Goal: Transaction & Acquisition: Purchase product/service

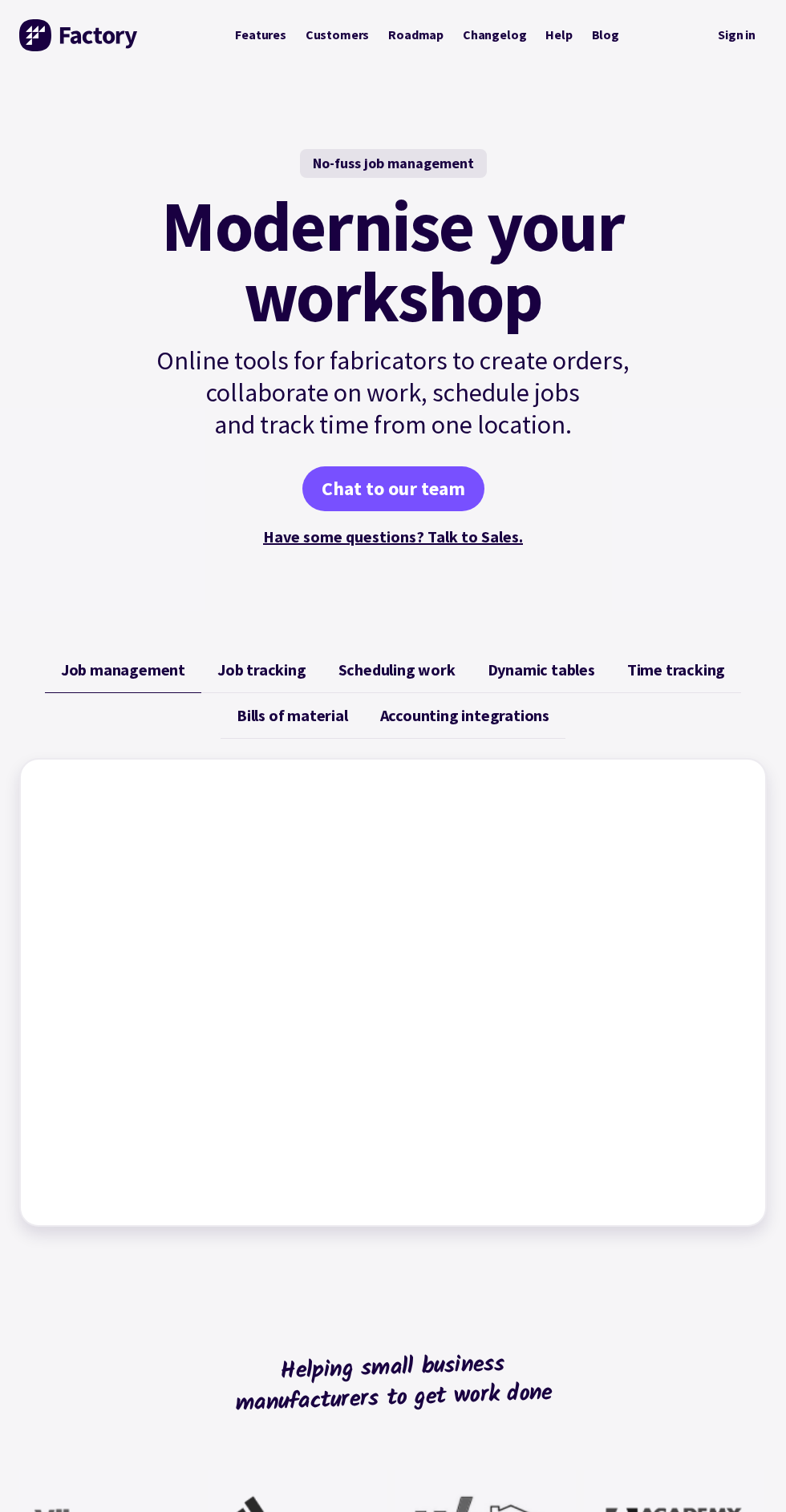
click at [743, 32] on link "Sign in" at bounding box center [736, 36] width 60 height 33
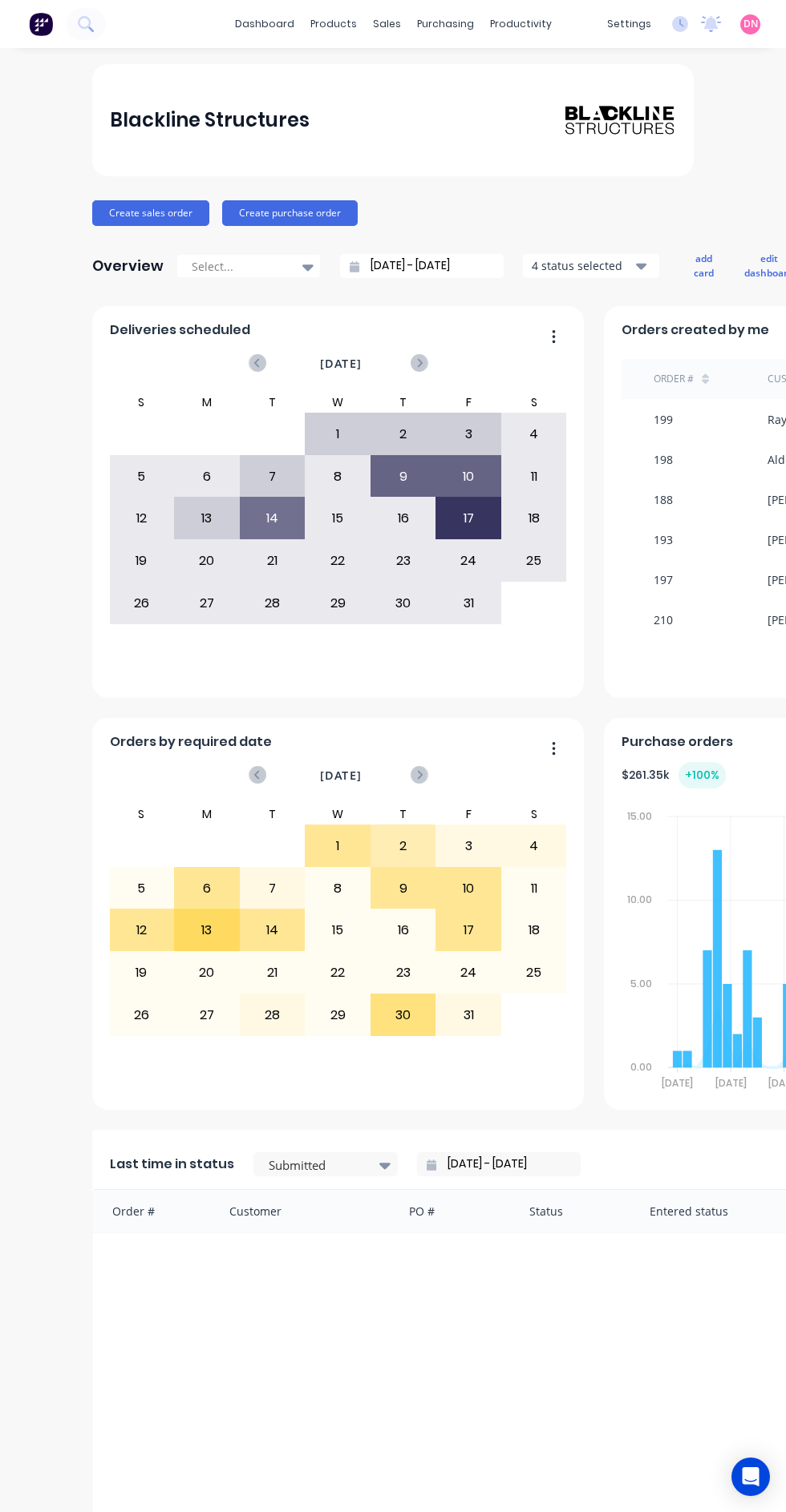
click at [445, 24] on div "purchasing" at bounding box center [446, 24] width 73 height 24
click at [564, 65] on link "Purchase Orders" at bounding box center [513, 76] width 213 height 32
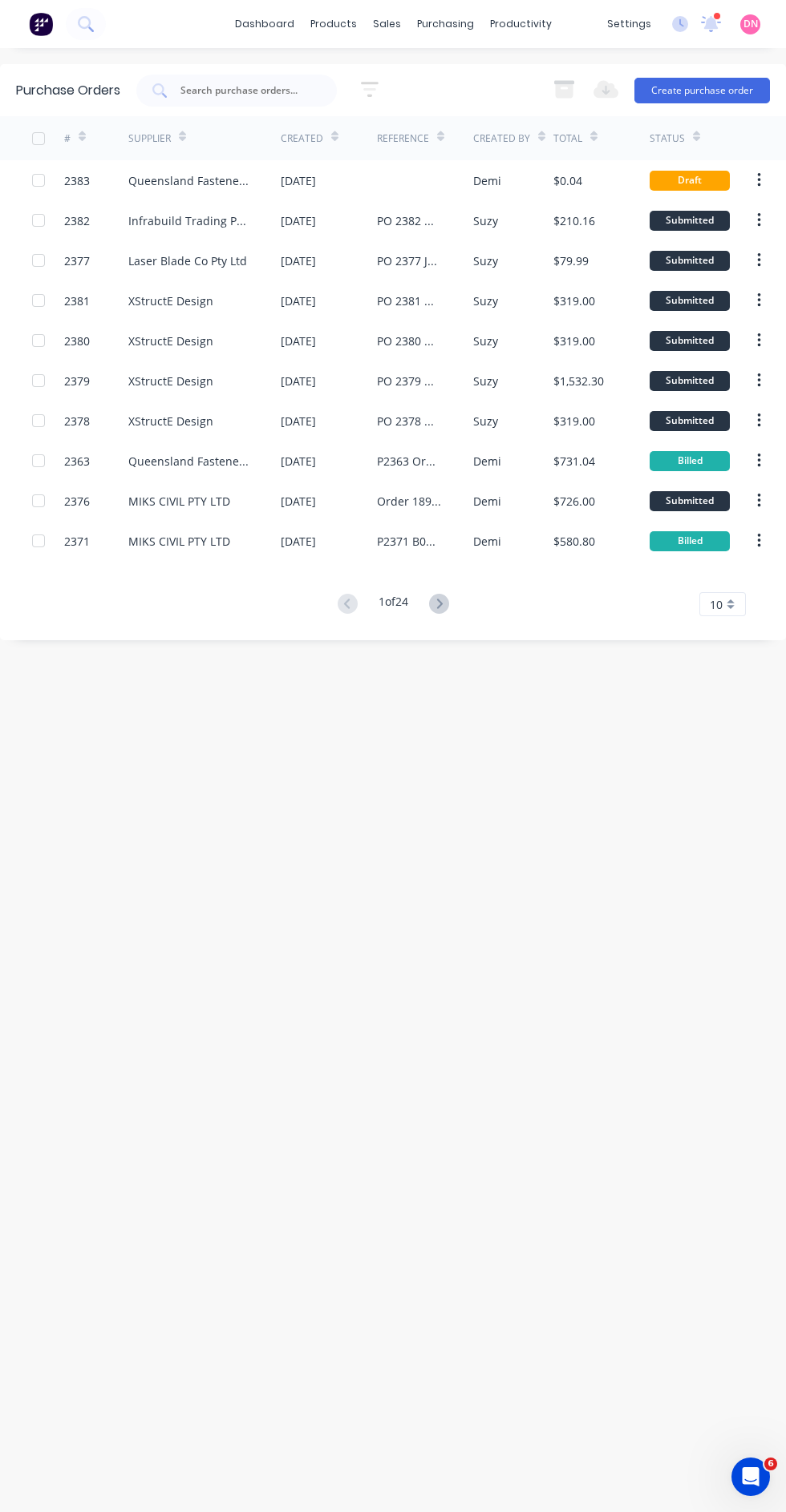
click at [744, 87] on button "Create purchase order" at bounding box center [701, 90] width 135 height 25
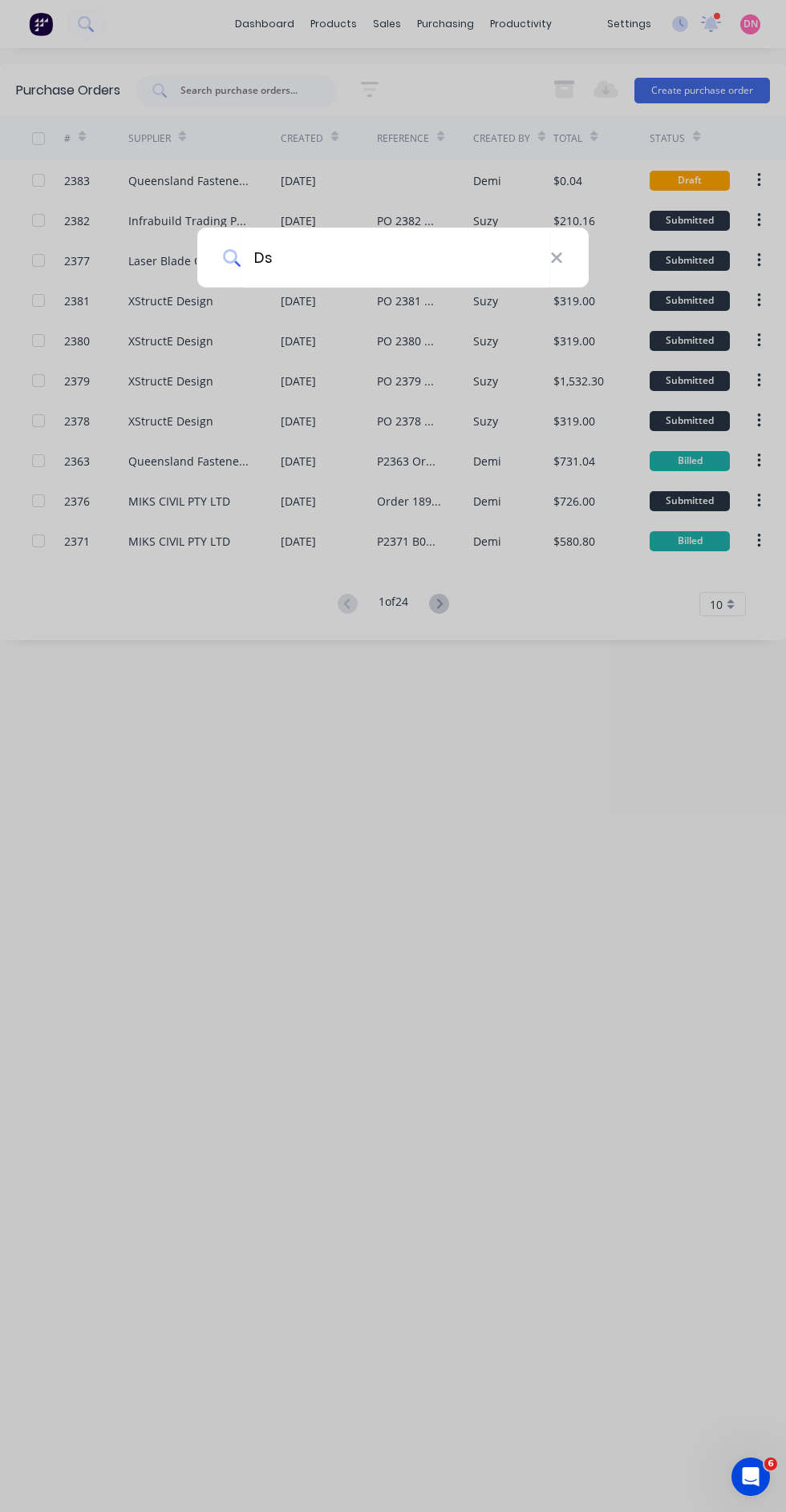
type input "Dse"
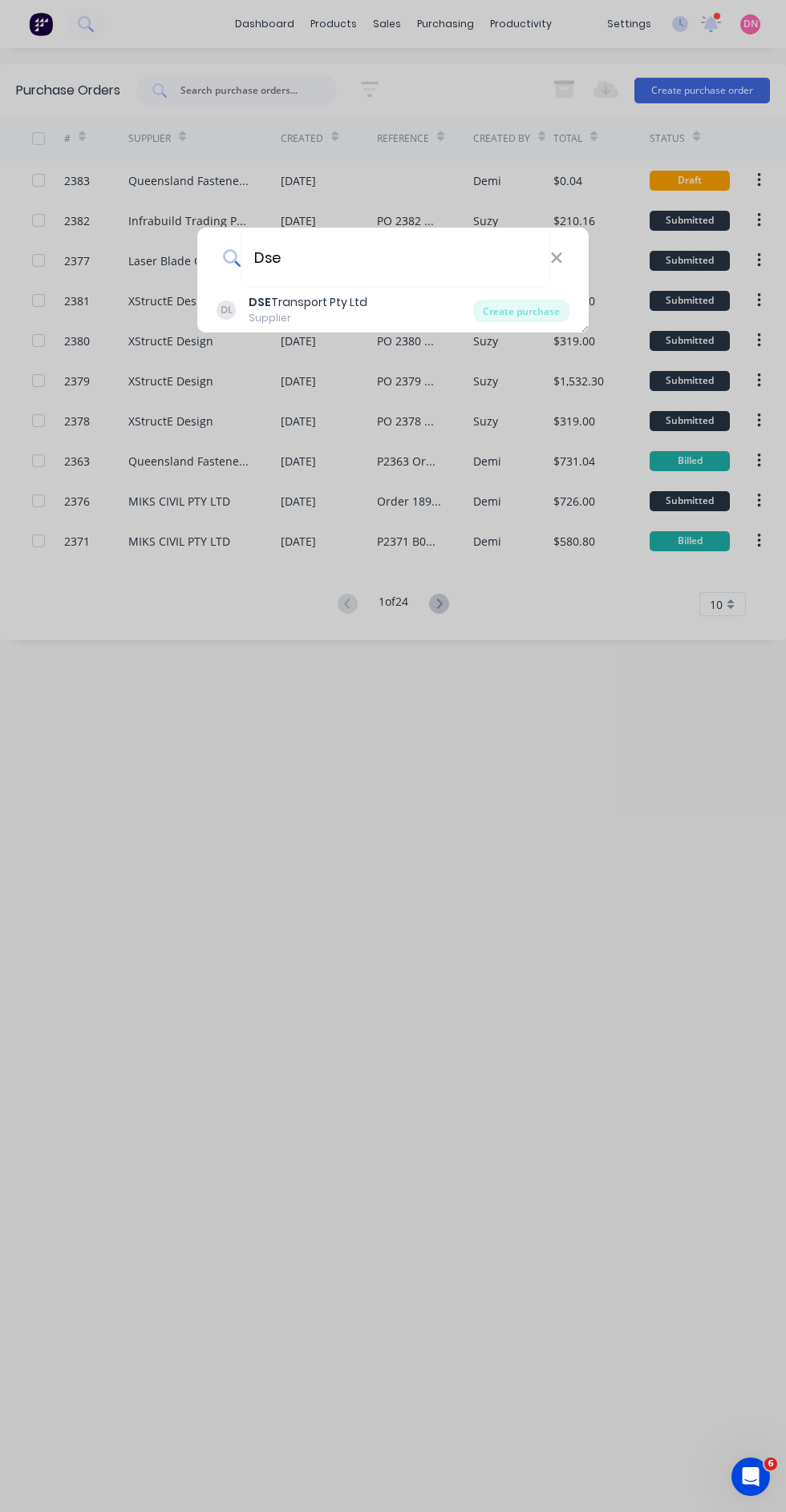
click at [562, 312] on div "Create purchase" at bounding box center [521, 311] width 96 height 23
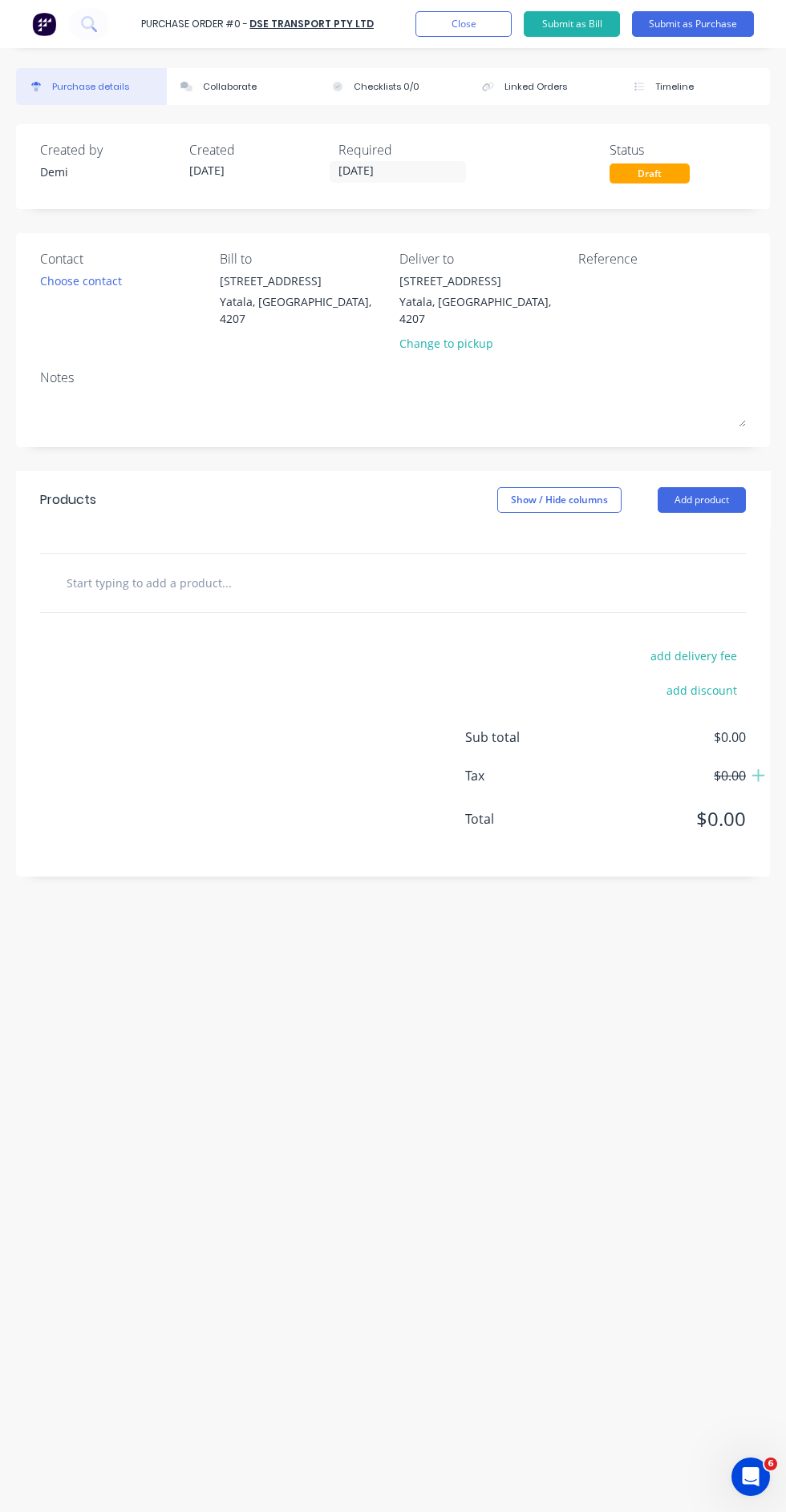
click at [347, 576] on div at bounding box center [254, 582] width 401 height 32
click at [191, 567] on input "text" at bounding box center [186, 582] width 241 height 32
click at [176, 567] on input "text" at bounding box center [186, 582] width 241 height 32
type input "Rigid crane"
click at [362, 630] on button "Add Rigid crane to order" at bounding box center [273, 644] width 401 height 51
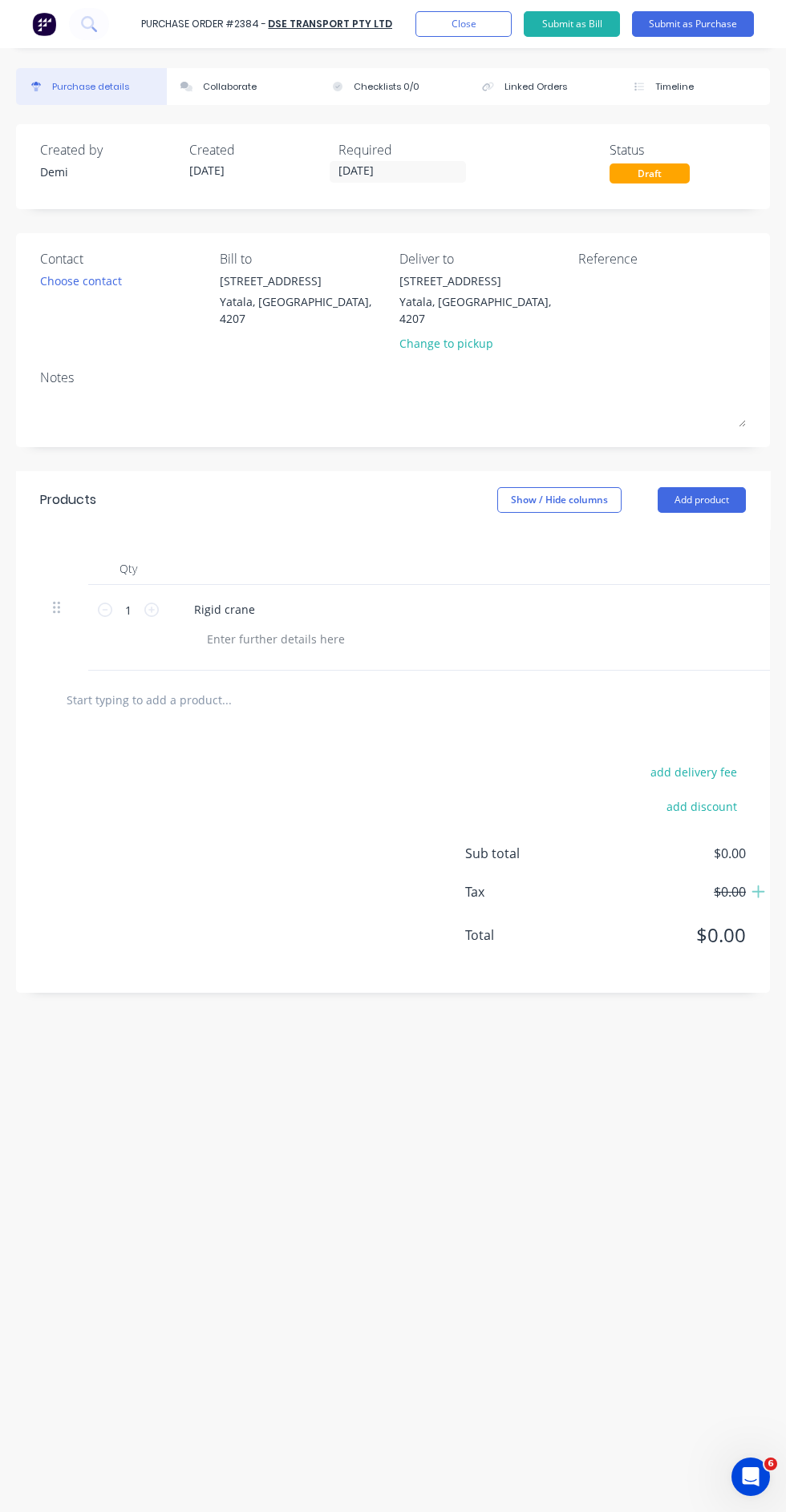
scroll to position [12, 0]
